Goal: Transaction & Acquisition: Purchase product/service

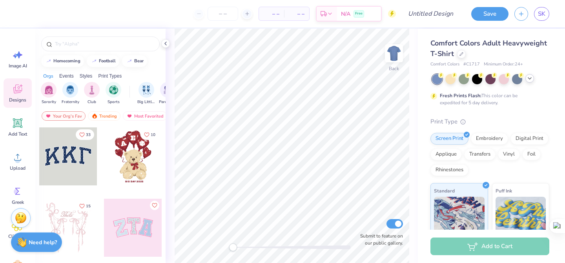
click at [529, 80] on icon at bounding box center [530, 78] width 6 height 6
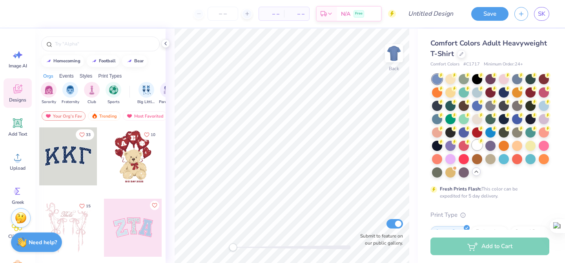
click at [478, 145] on div at bounding box center [477, 145] width 10 height 10
click at [434, 80] on div at bounding box center [437, 79] width 10 height 10
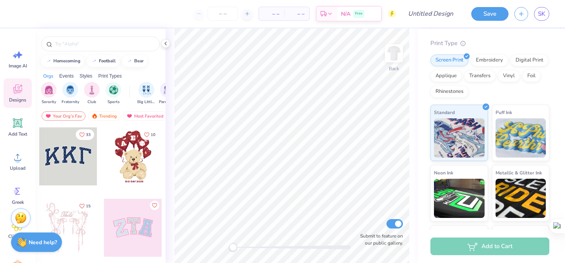
scroll to position [224, 0]
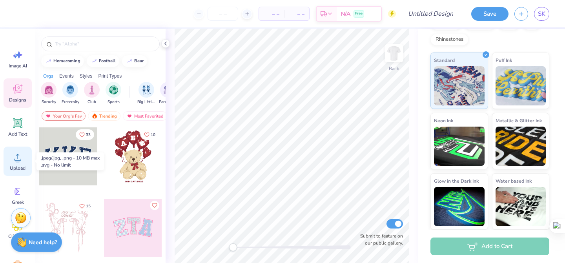
click at [14, 160] on icon at bounding box center [17, 157] width 7 height 7
click at [166, 42] on icon at bounding box center [165, 43] width 6 height 6
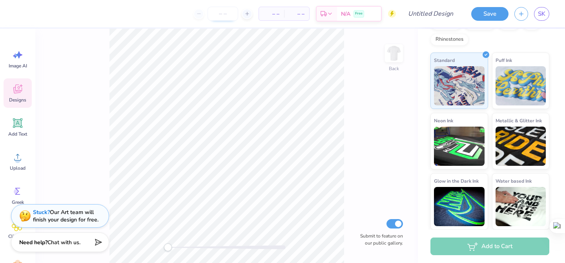
click at [221, 17] on input "number" at bounding box center [223, 14] width 31 height 14
type input "8"
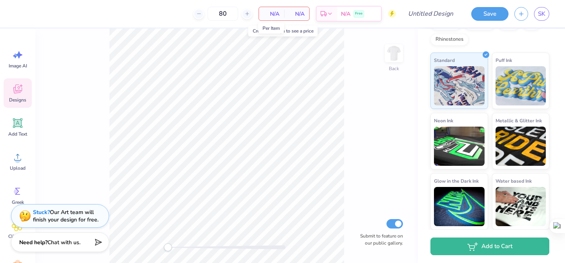
click at [276, 13] on span "N/A" at bounding box center [272, 14] width 16 height 8
click at [299, 14] on span "N/A" at bounding box center [297, 14] width 16 height 8
click at [266, 13] on span "N/A" at bounding box center [272, 14] width 16 height 8
click at [337, 13] on div "Est. Delivery N/A Free" at bounding box center [349, 15] width 66 height 16
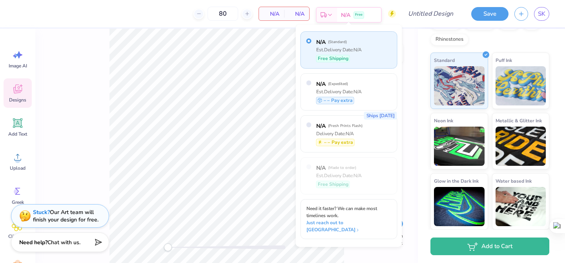
click at [343, 11] on span "N/A" at bounding box center [345, 15] width 9 height 8
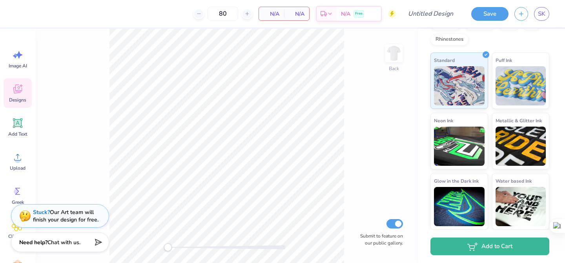
click at [15, 97] on span "Designs" at bounding box center [17, 100] width 17 height 6
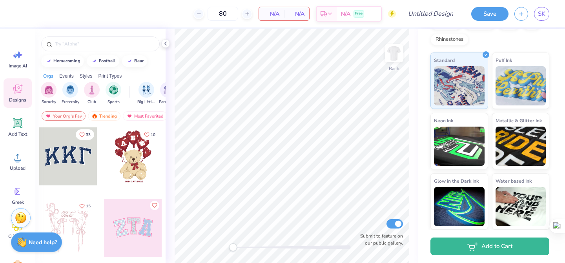
click at [87, 174] on div at bounding box center [68, 157] width 58 height 58
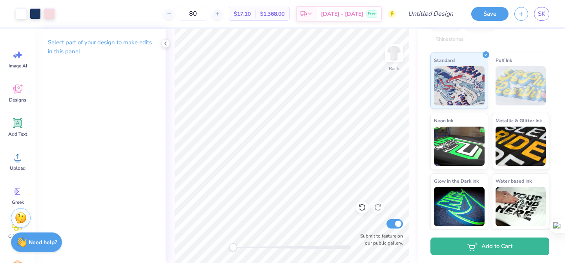
click at [252, 18] on div "$17.10 Per Item" at bounding box center [242, 13] width 26 height 13
click at [251, 14] on span "$17.10" at bounding box center [242, 14] width 17 height 8
click at [283, 12] on span "$1,368.00" at bounding box center [272, 14] width 24 height 8
click at [219, 14] on line at bounding box center [216, 14] width 3 height 0
click at [222, 14] on div "81" at bounding box center [193, 14] width 59 height 14
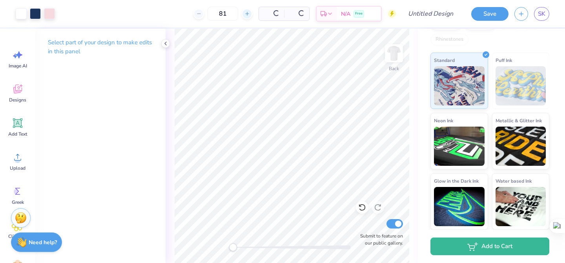
click at [230, 14] on div "81" at bounding box center [222, 14] width 59 height 14
click at [219, 14] on line at bounding box center [216, 14] width 3 height 0
click at [317, 15] on div "Est. Delivery" at bounding box center [307, 15] width 20 height 14
click at [165, 42] on icon at bounding box center [165, 43] width 6 height 6
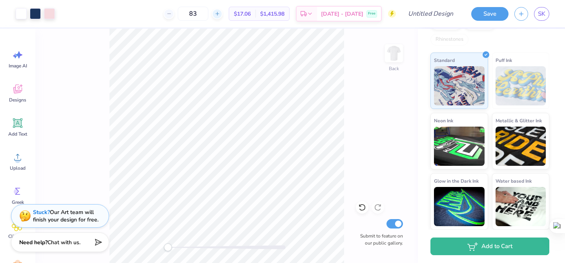
click at [222, 17] on div at bounding box center [217, 14] width 11 height 11
type input "84"
click at [394, 52] on img at bounding box center [393, 53] width 31 height 31
click at [394, 52] on img at bounding box center [394, 54] width 16 height 16
click at [20, 17] on div at bounding box center [21, 12] width 11 height 11
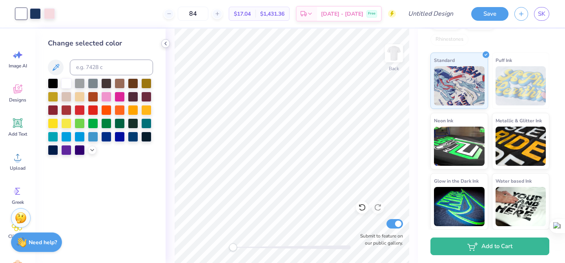
click at [164, 42] on icon at bounding box center [165, 43] width 6 height 6
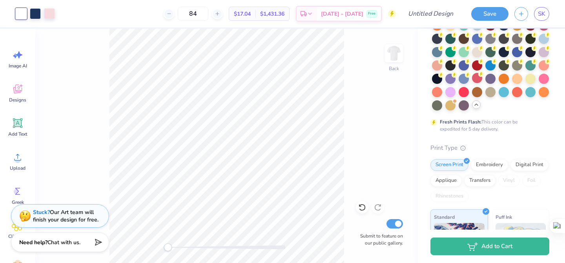
scroll to position [0, 0]
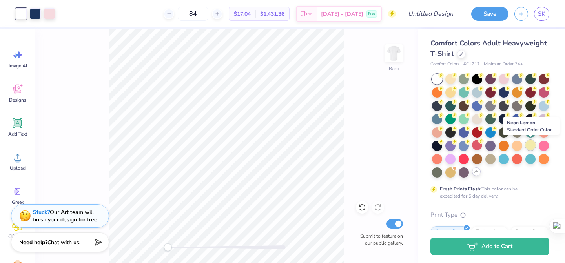
click at [527, 148] on div at bounding box center [530, 145] width 10 height 10
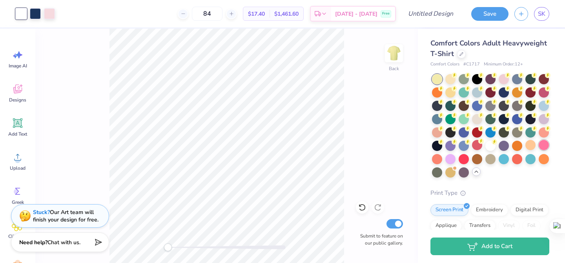
click at [547, 148] on div at bounding box center [544, 145] width 10 height 10
click at [455, 78] on div at bounding box center [450, 78] width 10 height 10
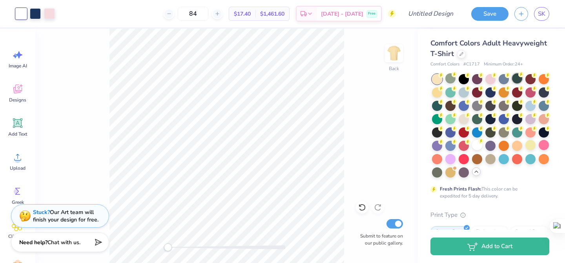
click at [516, 80] on div at bounding box center [517, 78] width 10 height 10
click at [532, 85] on div at bounding box center [490, 126] width 117 height 104
click at [470, 86] on div at bounding box center [490, 126] width 117 height 104
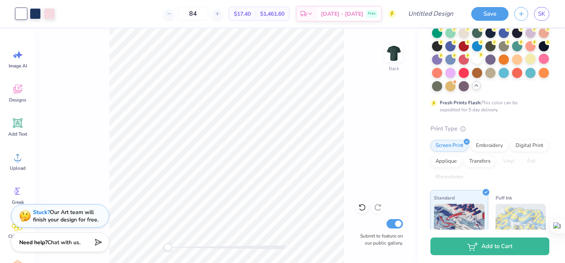
scroll to position [88, 0]
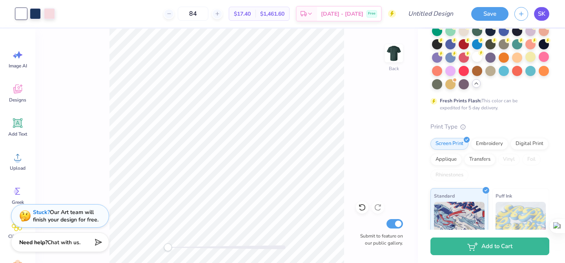
click at [536, 17] on link "SK" at bounding box center [541, 14] width 15 height 14
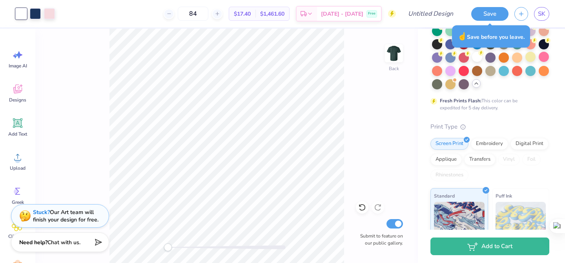
click at [518, 115] on div "Comfort Colors Adult Heavyweight T-Shirt Comfort Colors # C1717 Minimum Order: …" at bounding box center [489, 158] width 119 height 416
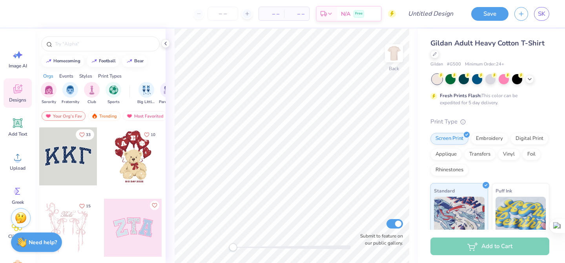
click at [69, 162] on div at bounding box center [68, 157] width 58 height 58
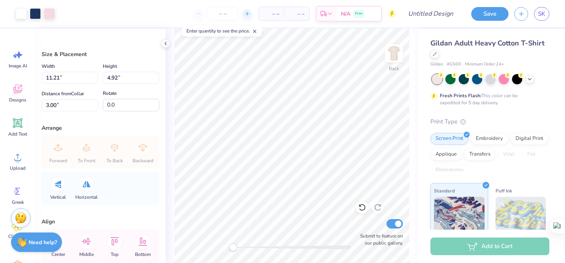
click at [246, 17] on div at bounding box center [247, 14] width 11 height 11
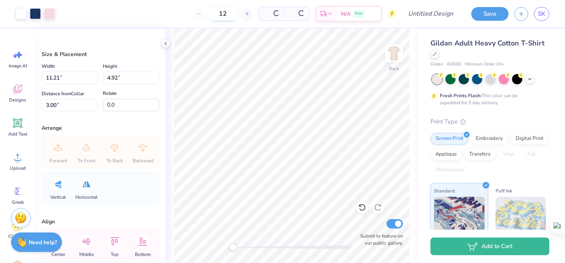
click at [224, 15] on input "12" at bounding box center [223, 14] width 31 height 14
click at [213, 13] on input "12" at bounding box center [197, 14] width 31 height 14
type input "90"
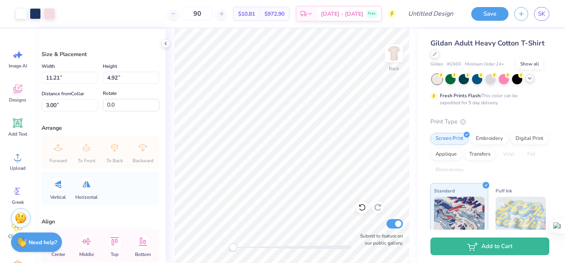
click at [532, 80] on icon at bounding box center [530, 78] width 6 height 6
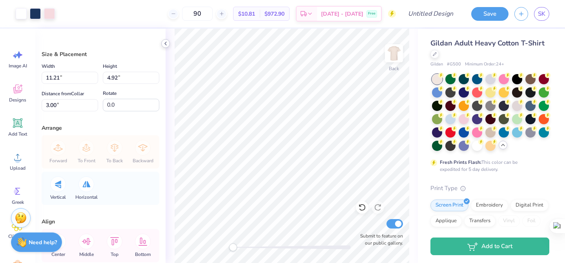
click at [166, 45] on polyline at bounding box center [166, 43] width 2 height 3
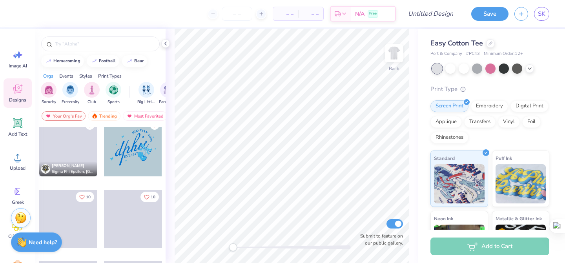
scroll to position [665, 0]
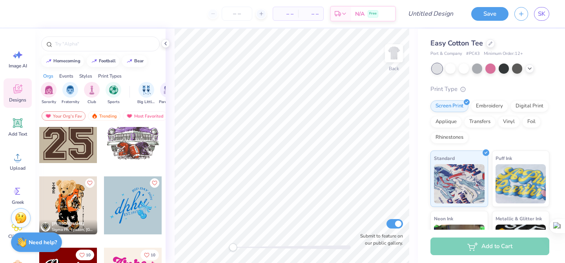
click at [140, 201] on div at bounding box center [133, 206] width 58 height 58
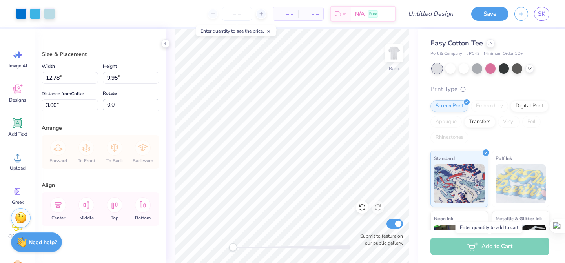
click at [481, 240] on div "Add to Cart" at bounding box center [489, 247] width 119 height 18
click at [481, 246] on div "Add to Cart" at bounding box center [489, 247] width 119 height 18
type input "10.31"
type input "8.03"
type input "2.82"
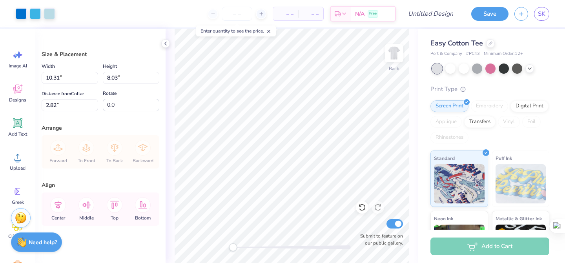
click at [401, 230] on div "Submit to feature on our public gallery." at bounding box center [379, 232] width 47 height 29
click at [468, 251] on div "Add to Cart" at bounding box center [489, 247] width 119 height 18
click at [238, 13] on input "number" at bounding box center [237, 14] width 31 height 14
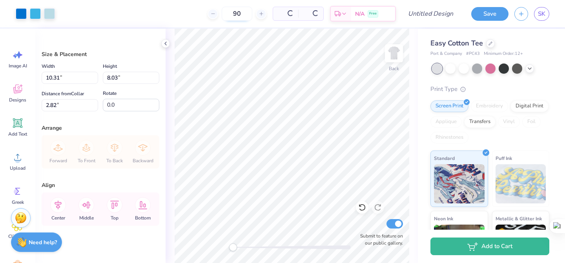
type input "90"
click at [159, 145] on div "Forward To Front To Back Backward" at bounding box center [101, 151] width 118 height 33
click at [525, 69] on div at bounding box center [529, 68] width 9 height 9
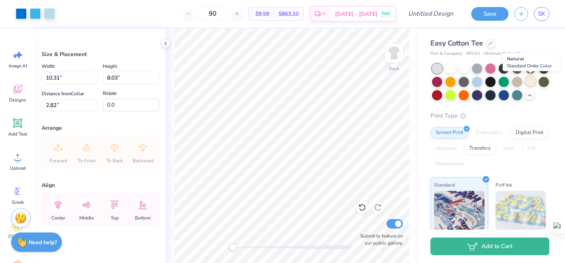
click at [532, 80] on div at bounding box center [530, 81] width 10 height 10
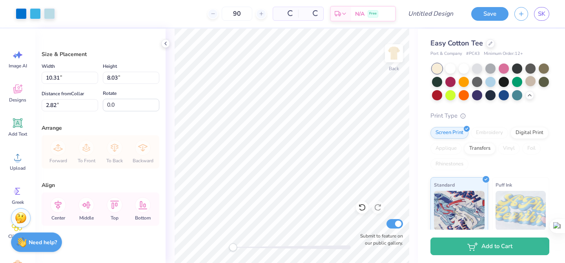
type input "4.22"
click at [437, 65] on div at bounding box center [437, 69] width 10 height 10
